Goal: Information Seeking & Learning: Learn about a topic

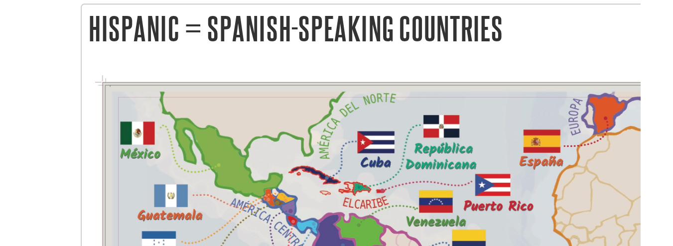
scroll to position [1260, 0]
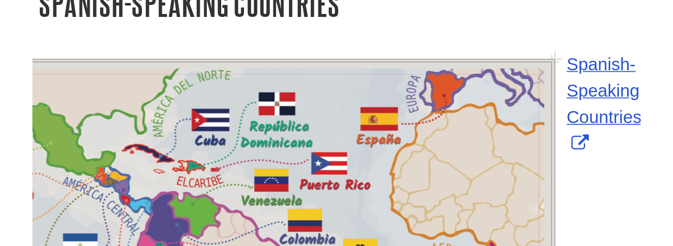
scroll to position [1278, 0]
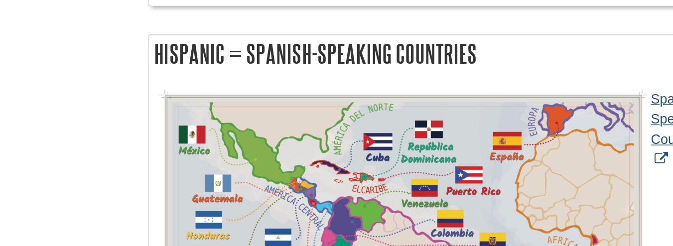
scroll to position [1286, 0]
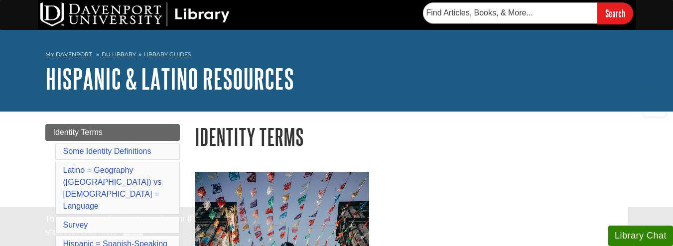
scroll to position [1290, 0]
